Goal: Transaction & Acquisition: Purchase product/service

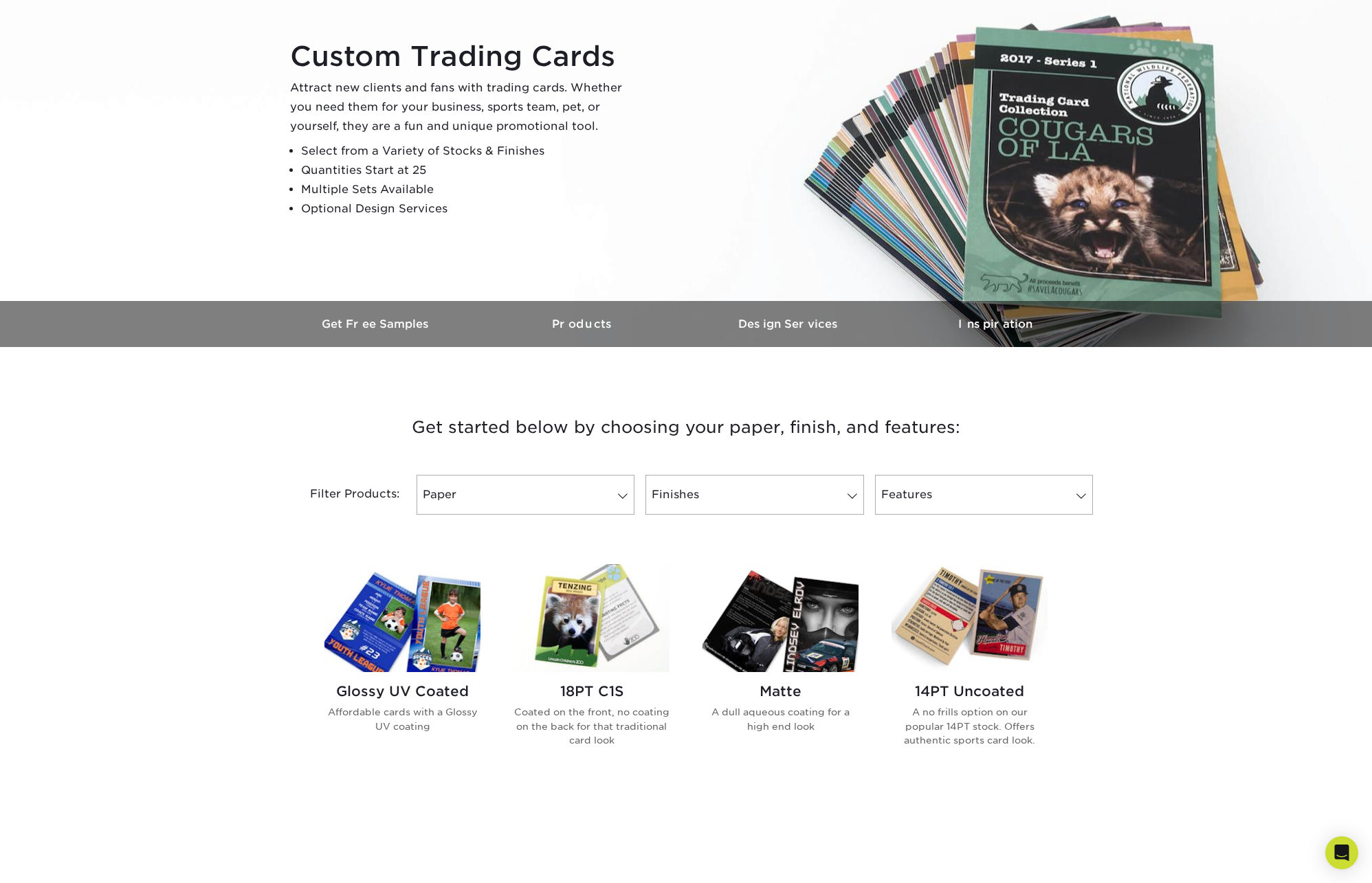
scroll to position [202, 0]
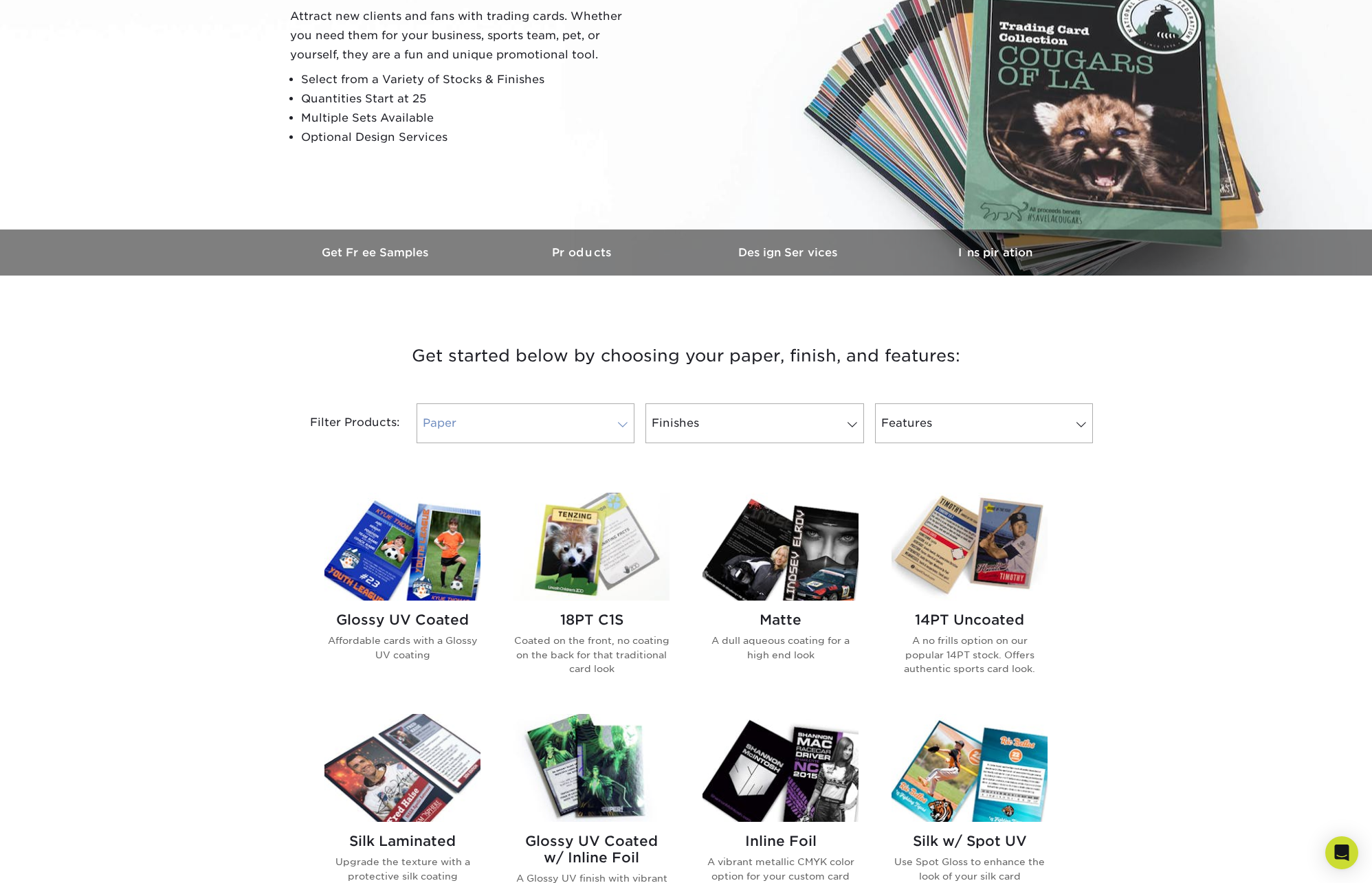
click at [544, 425] on link "Paper" at bounding box center [526, 423] width 218 height 40
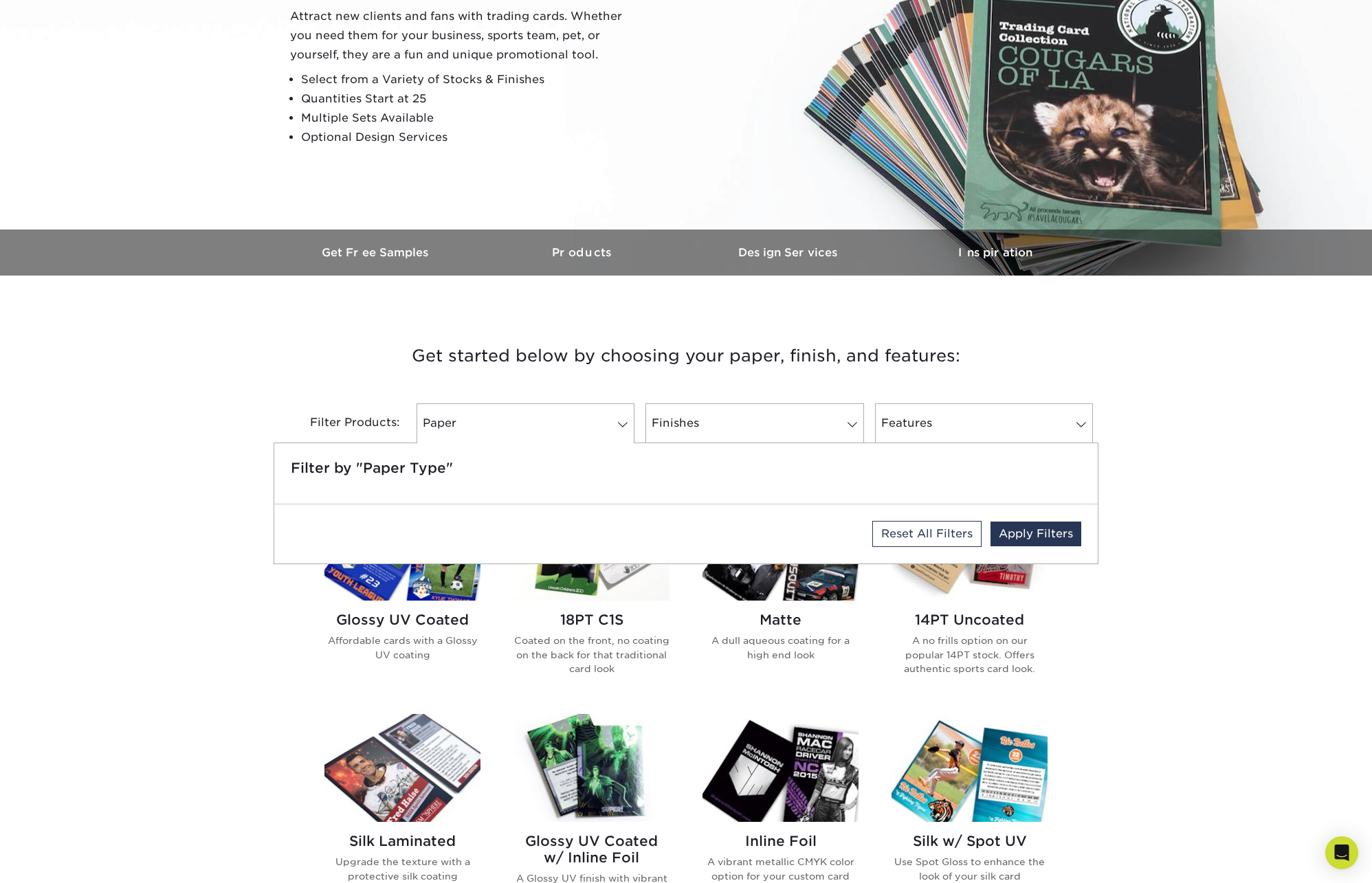
click at [533, 465] on h5 "Filter by "Paper Type"" at bounding box center [686, 468] width 791 height 17
click at [1167, 528] on div "Get started below by choosing your paper, finish, and features: Filtered Matche…" at bounding box center [686, 821] width 1372 height 1025
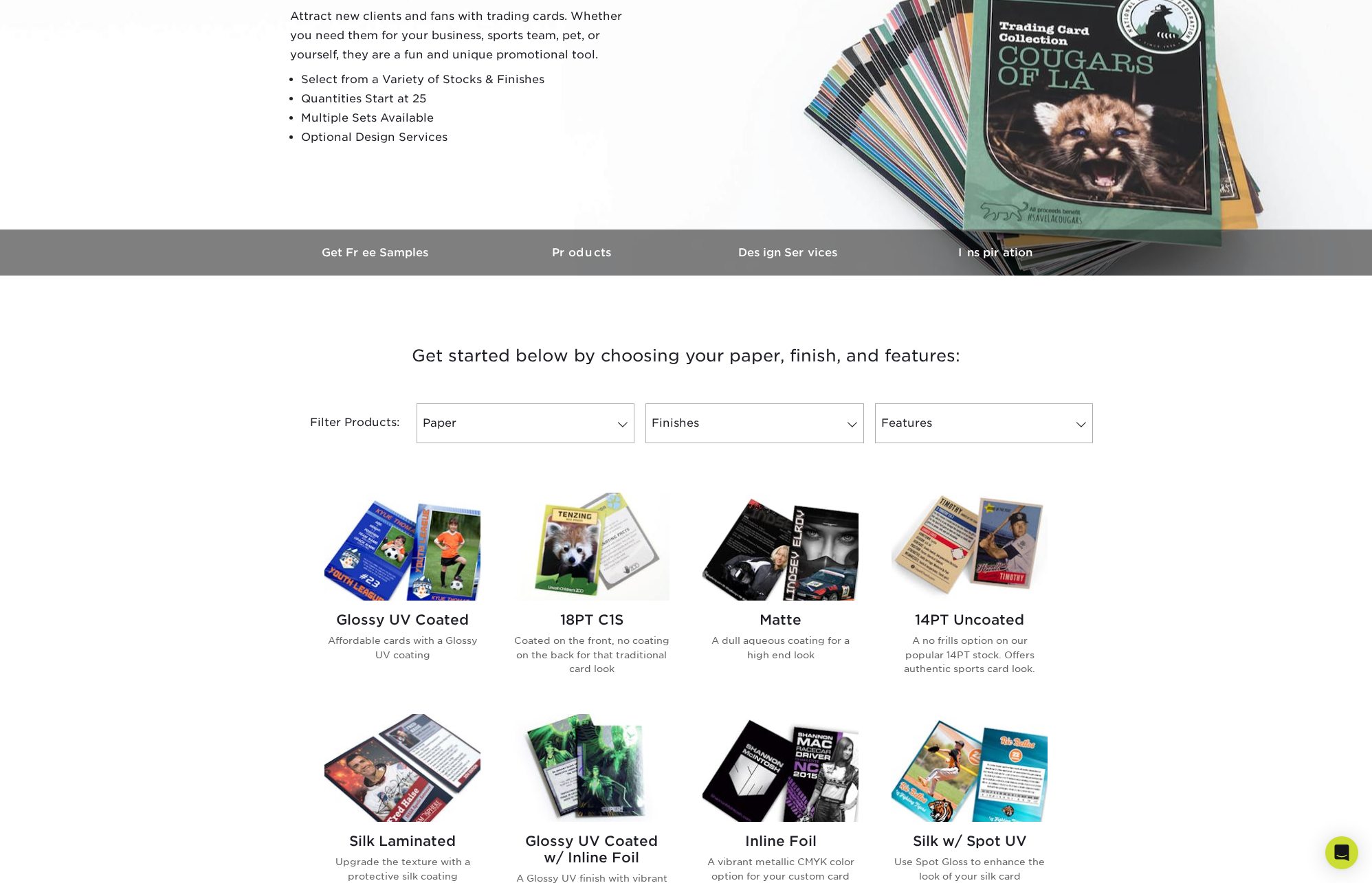
click at [443, 567] on img at bounding box center [402, 546] width 156 height 108
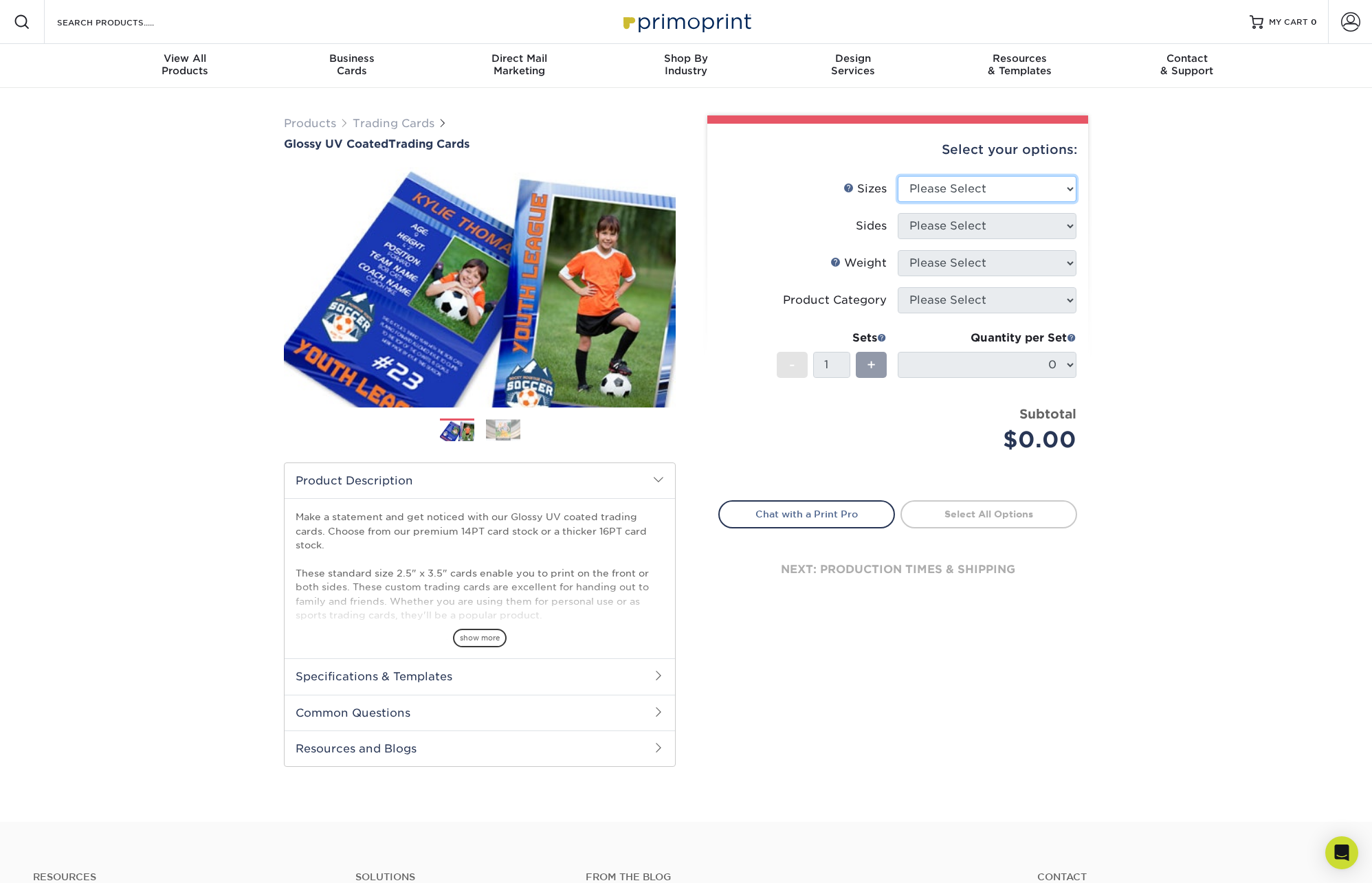
click at [936, 194] on select "Please Select 2.5" x 3.5"" at bounding box center [987, 188] width 178 height 26
select select "2.50x3.50"
click at [934, 220] on select "Please Select Print Both Sides Print Front Only" at bounding box center [987, 226] width 178 height 26
select select "13abbda7-1d64-4f25-8bb2-c179b224825d"
click at [941, 264] on select "Please Select 16PT 14PT 18PT C1S" at bounding box center [987, 263] width 178 height 26
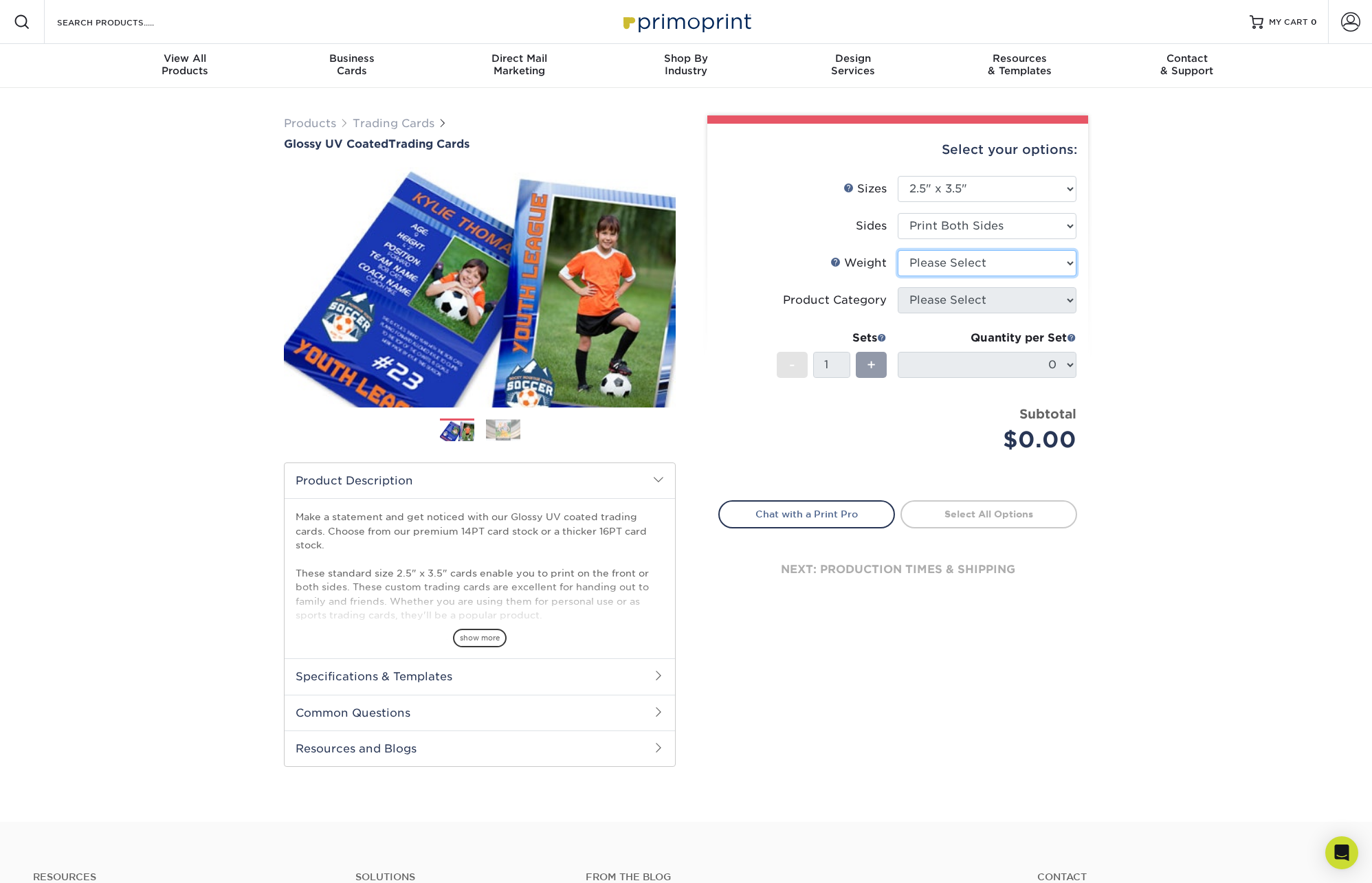
select select "14PT"
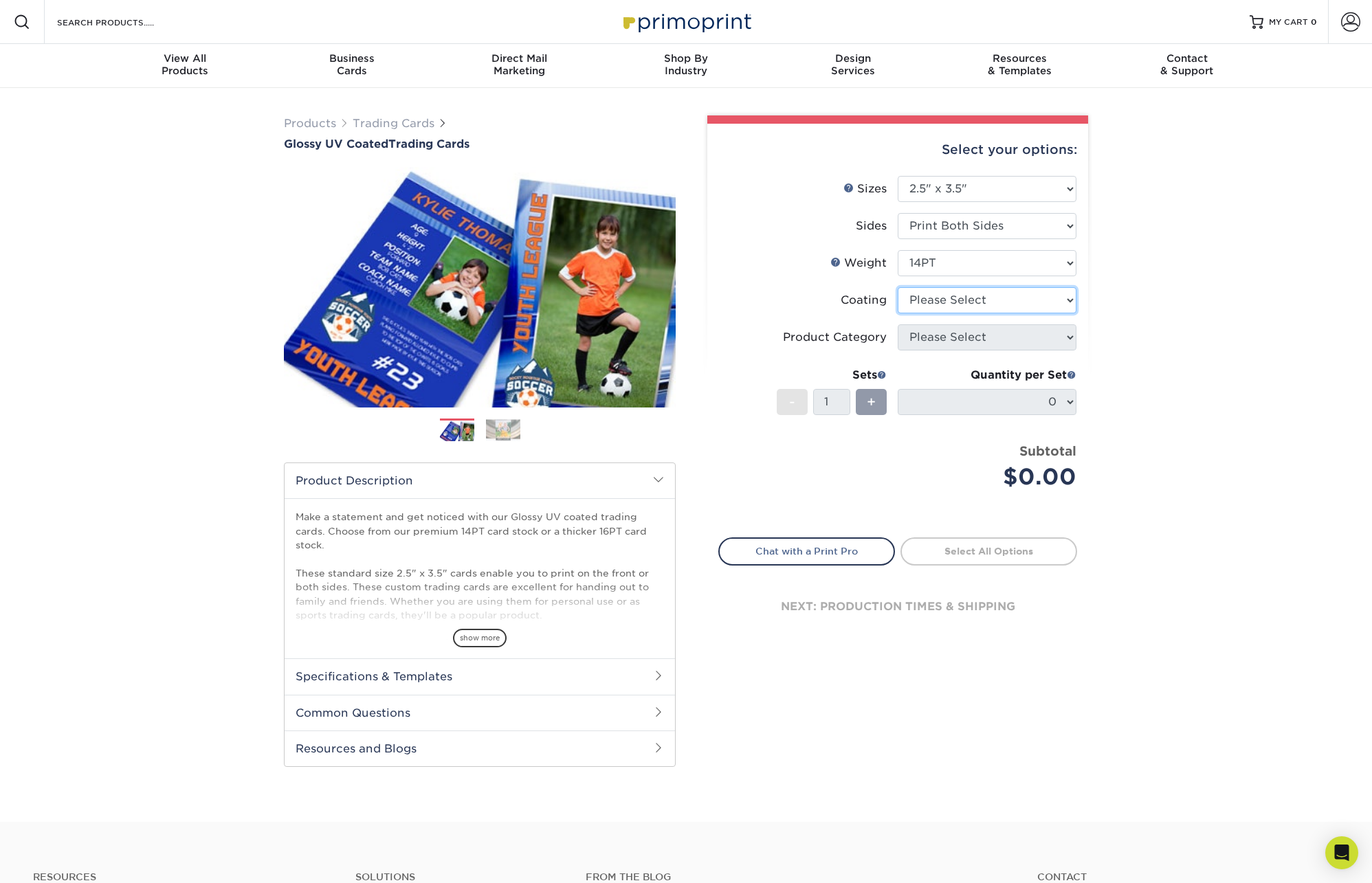
click at [939, 302] on select at bounding box center [987, 300] width 178 height 26
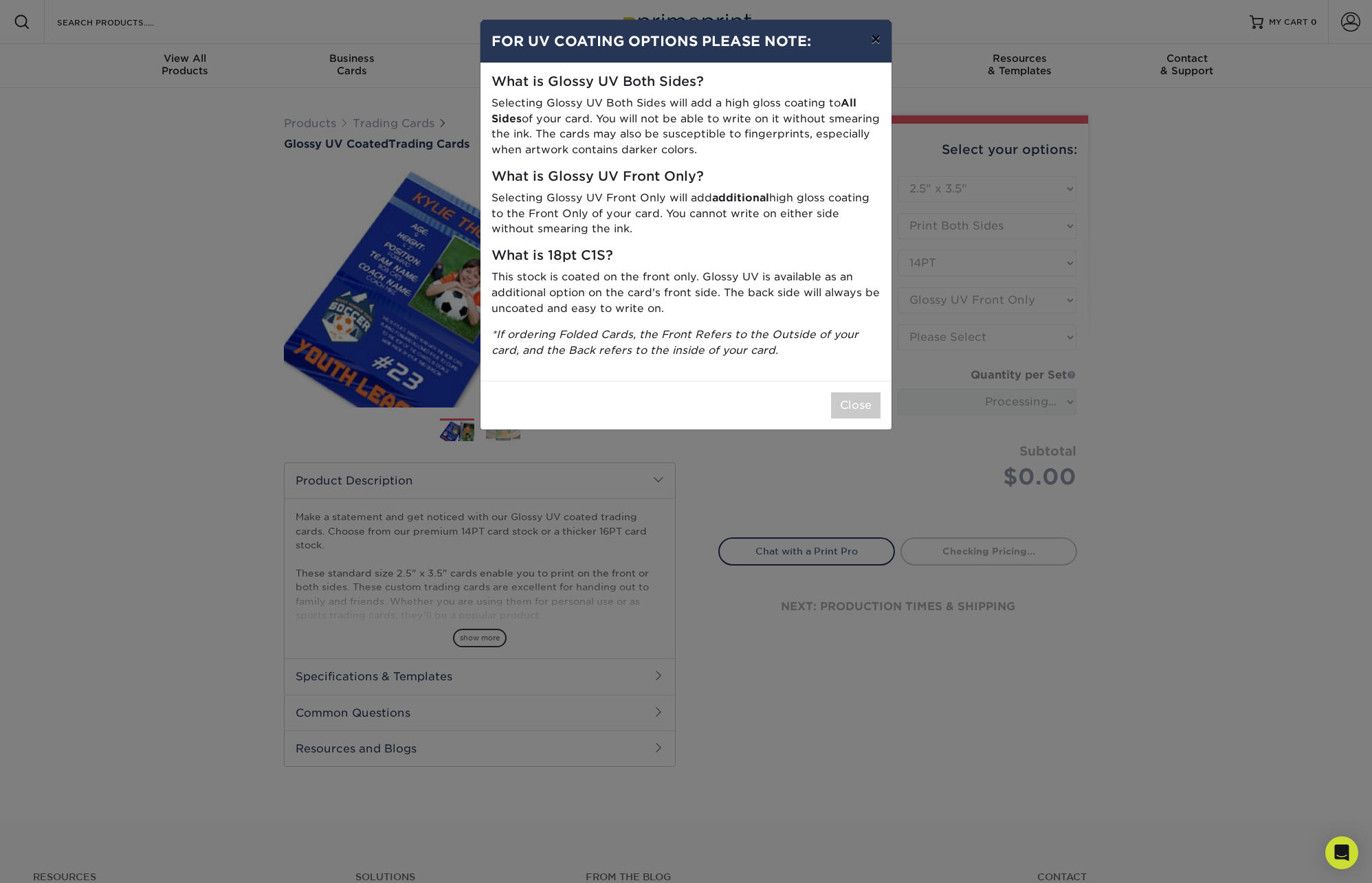
click at [878, 40] on button "×" at bounding box center [876, 39] width 31 height 38
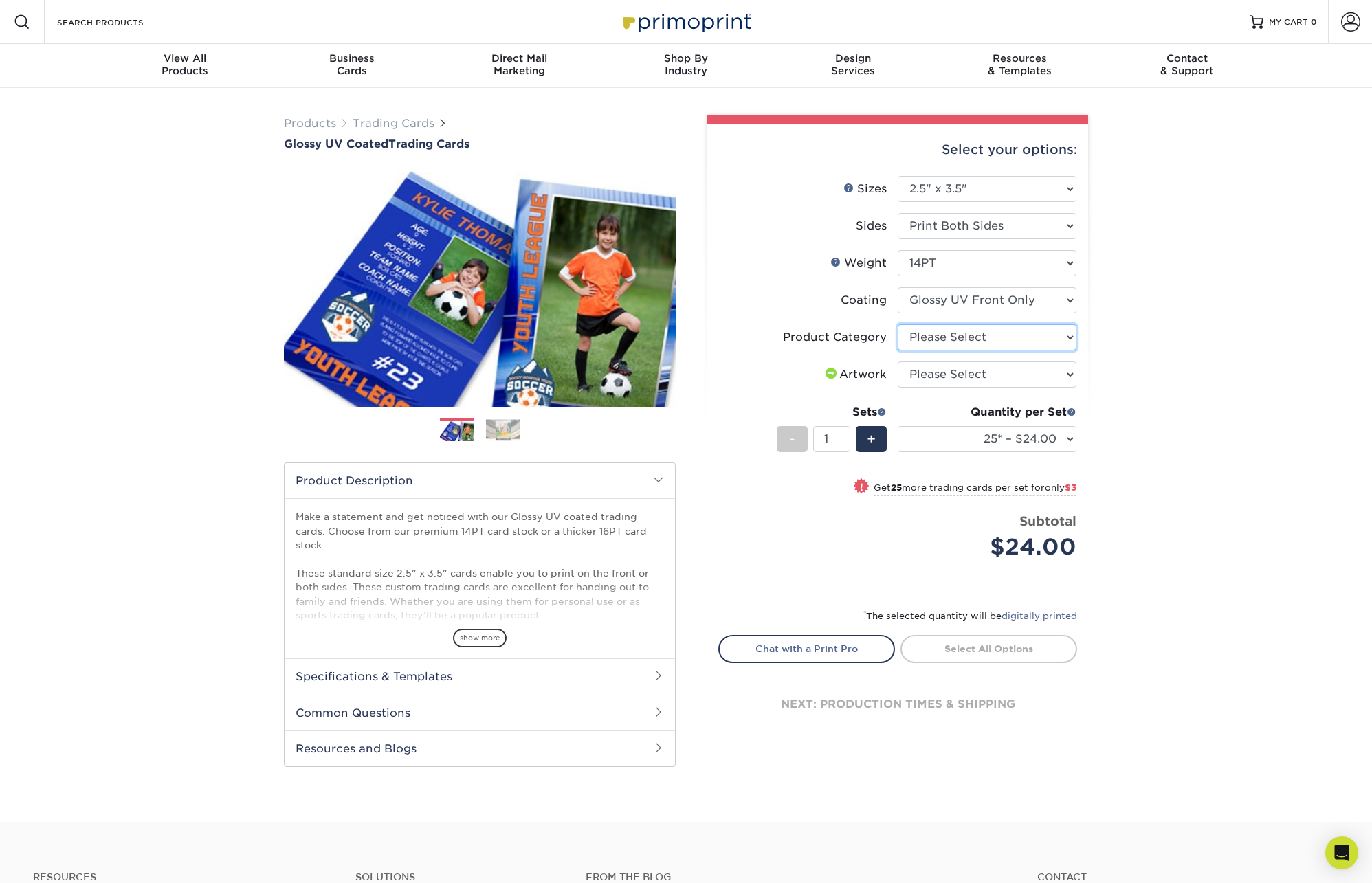
click at [982, 342] on select "Please Select Trading Cards" at bounding box center [987, 337] width 178 height 26
click at [996, 307] on select at bounding box center [987, 300] width 178 height 26
select select "ae367451-b2b8-45df-a344-0f05b6a12993"
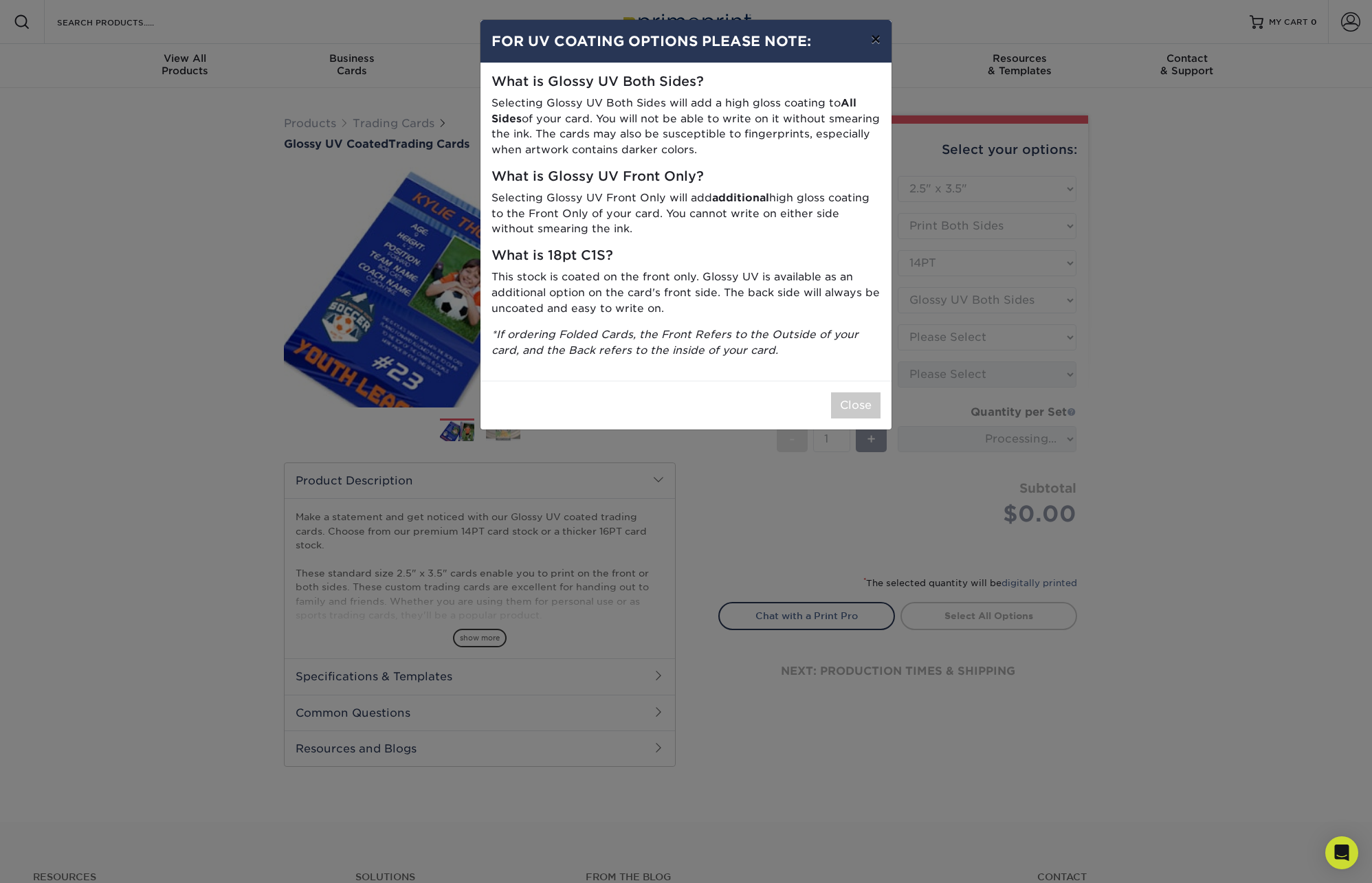
click at [876, 38] on button "×" at bounding box center [876, 39] width 31 height 38
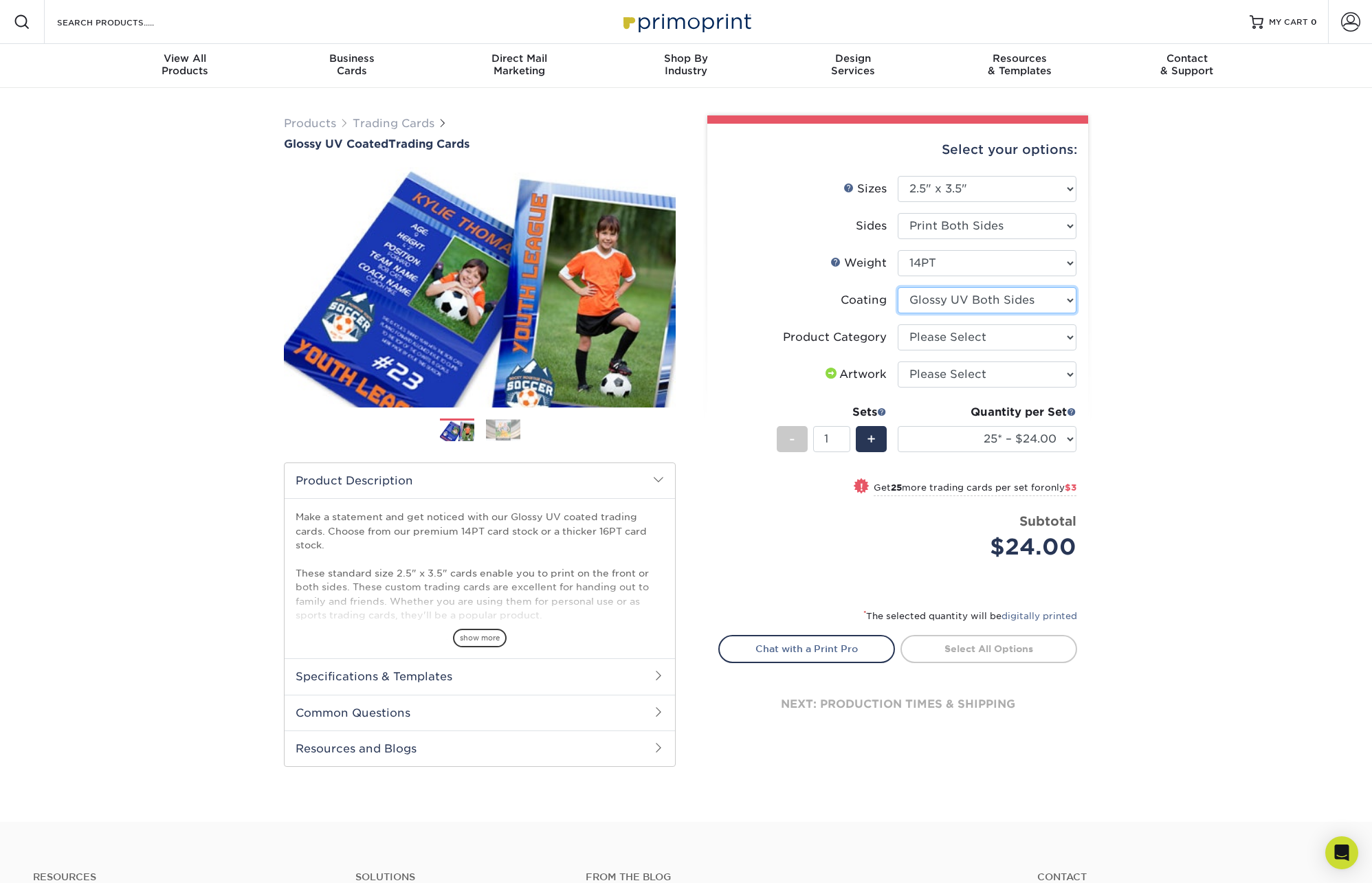
click at [975, 298] on select at bounding box center [987, 300] width 178 height 26
click at [1016, 337] on select "Please Select Trading Cards" at bounding box center [987, 337] width 178 height 26
select select "c2f9bce9-36c2-409d-b101-c29d9d031e18"
click at [996, 373] on select "Please Select I will upload files I need a design - $100" at bounding box center [987, 374] width 178 height 26
select select "upload"
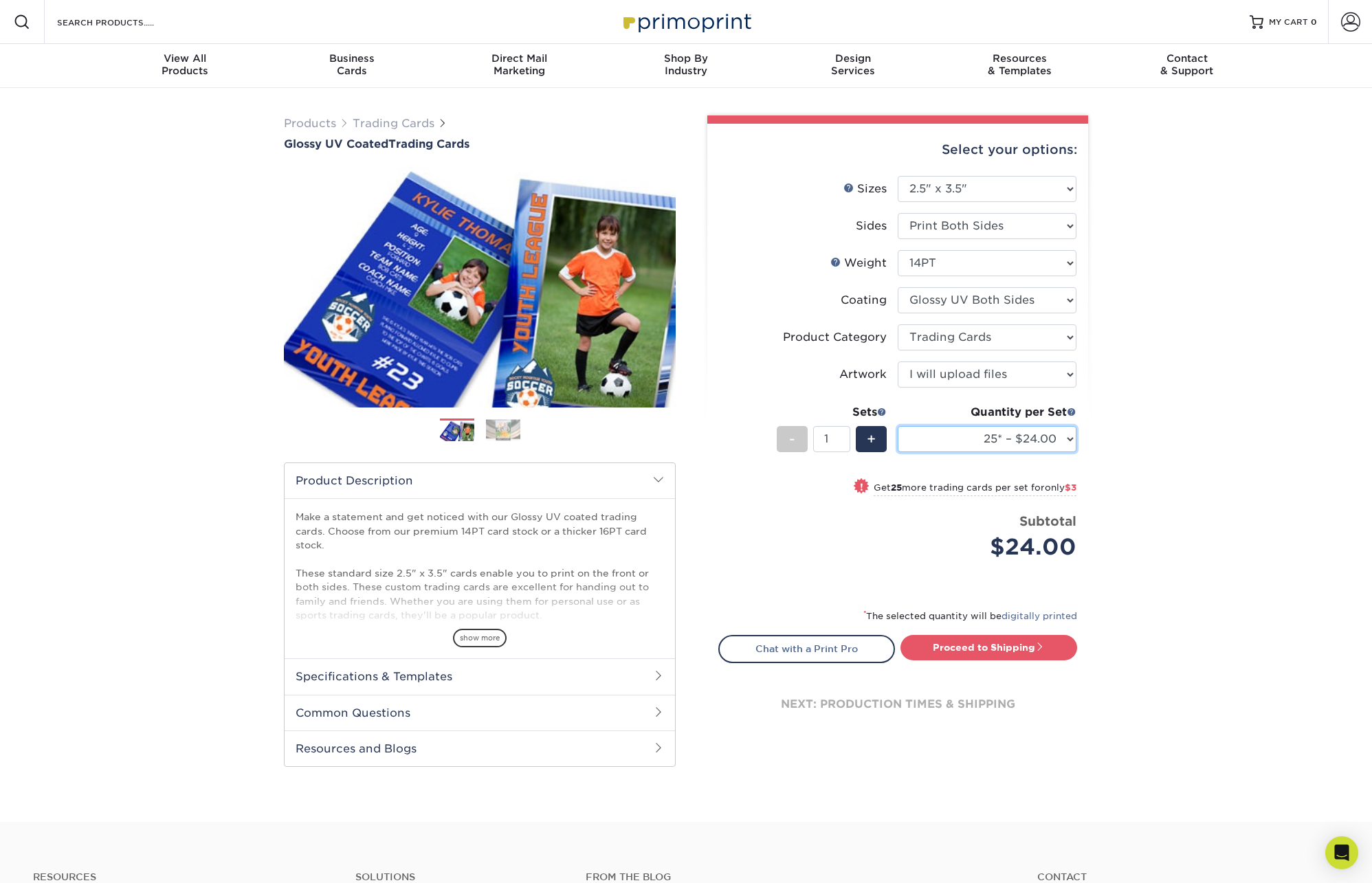
click at [987, 440] on select "25* – $24.00 50* – $27.00 75* – $34.00 100* – $37.00 250* – $48.00 500 – $59.00…" at bounding box center [987, 438] width 178 height 26
select select "50* – $27.00"
